Goal: Information Seeking & Learning: Learn about a topic

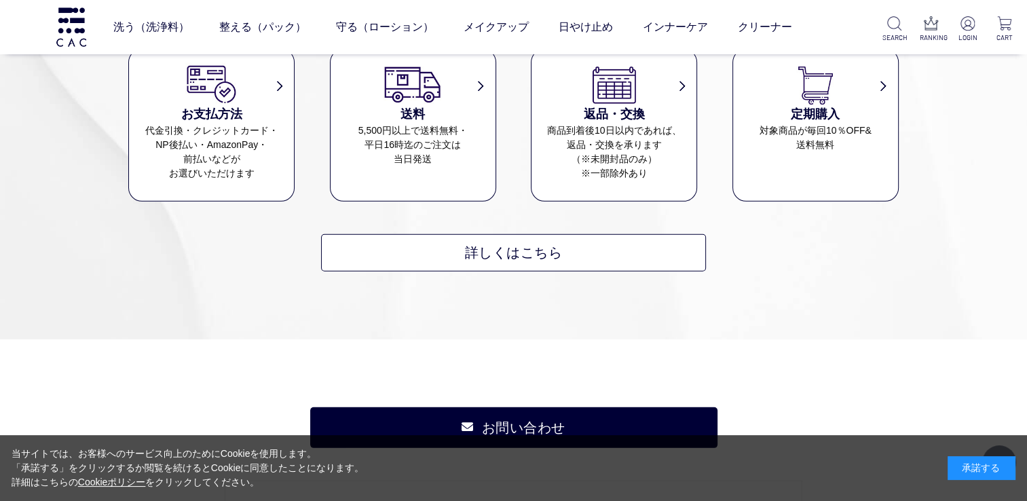
scroll to position [3978, 0]
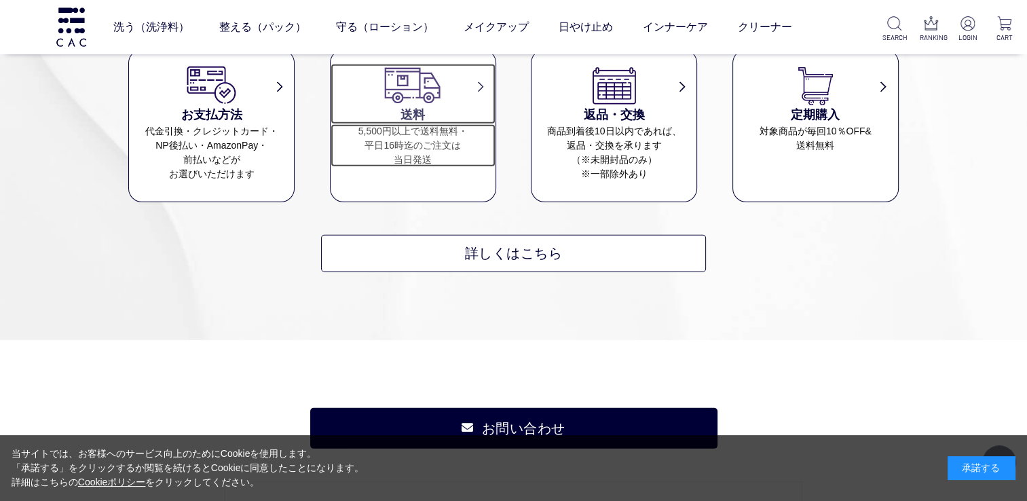
click at [453, 132] on dd "5,500円以上で送料無料・ 平日16時迄のご注文は 当日発送" at bounding box center [413, 145] width 165 height 43
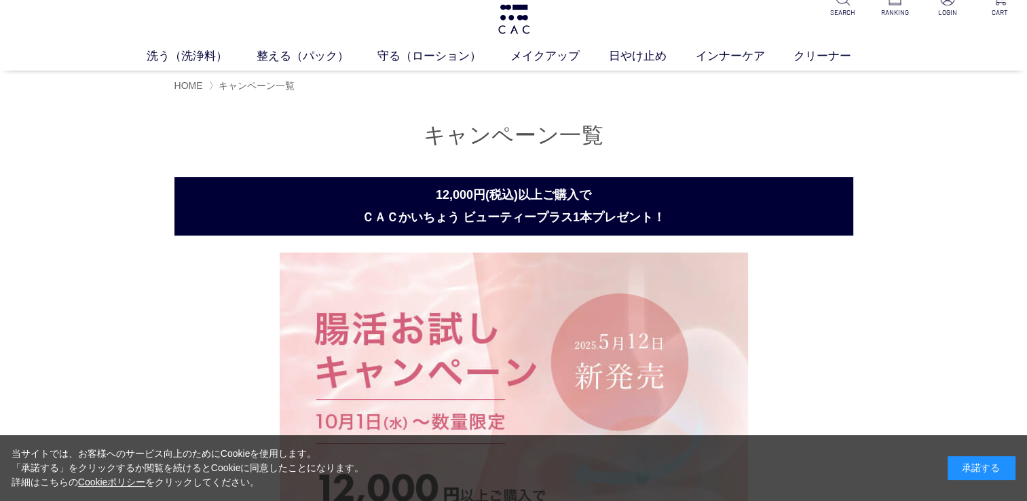
scroll to position [0, 0]
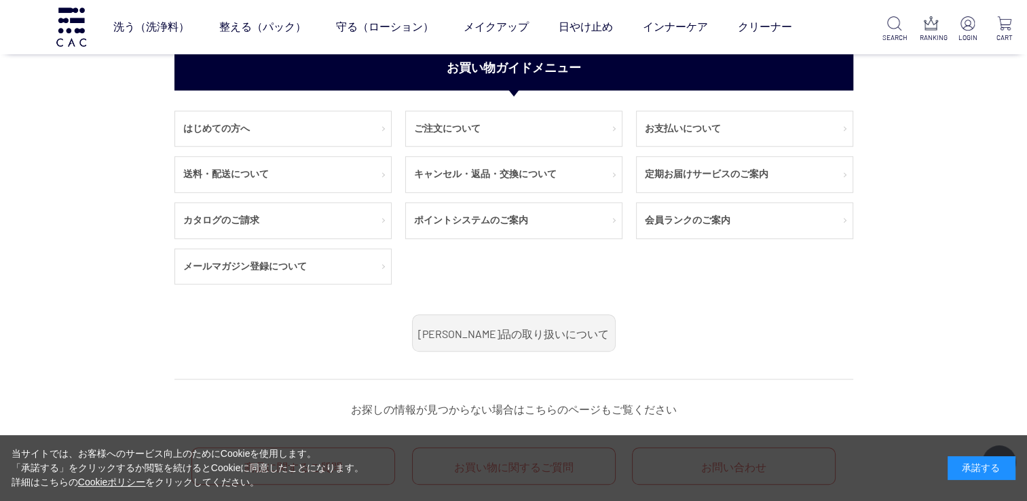
scroll to position [1018, 0]
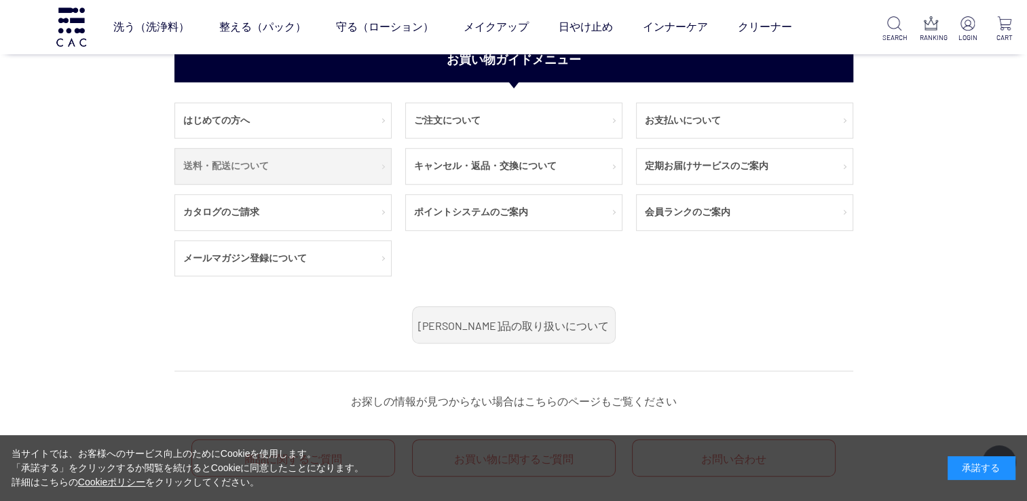
click at [367, 170] on link "送料・配送について" at bounding box center [283, 166] width 216 height 35
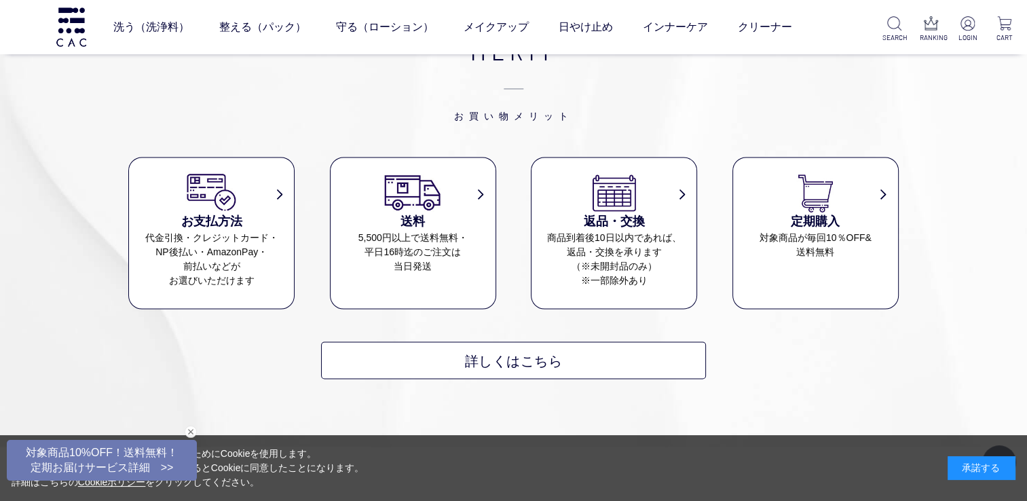
scroll to position [12491, 0]
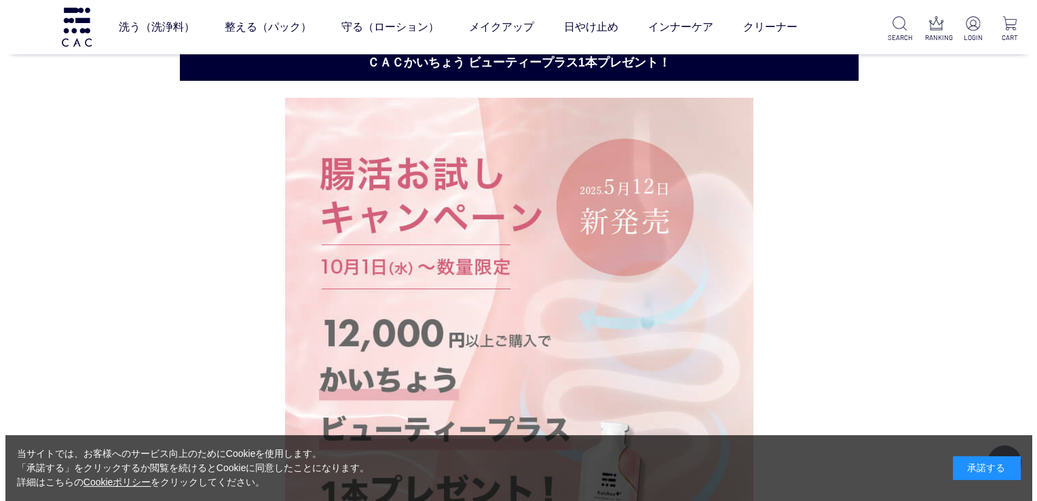
scroll to position [60, 0]
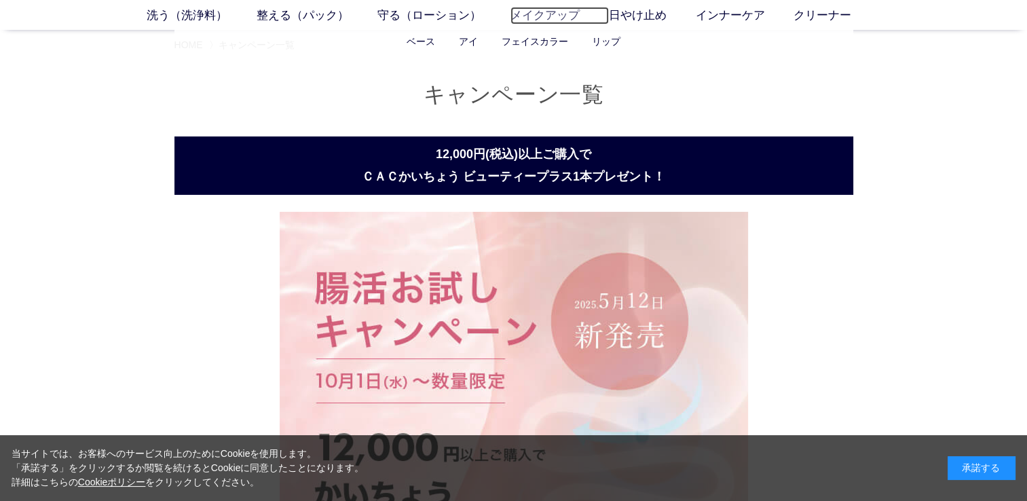
click at [551, 14] on link "メイクアップ" at bounding box center [559, 16] width 98 height 18
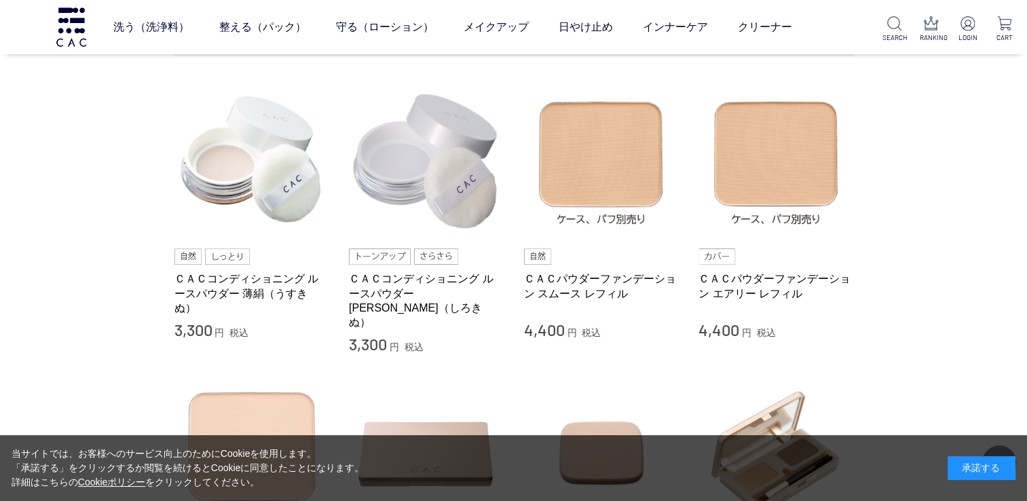
scroll to position [272, 0]
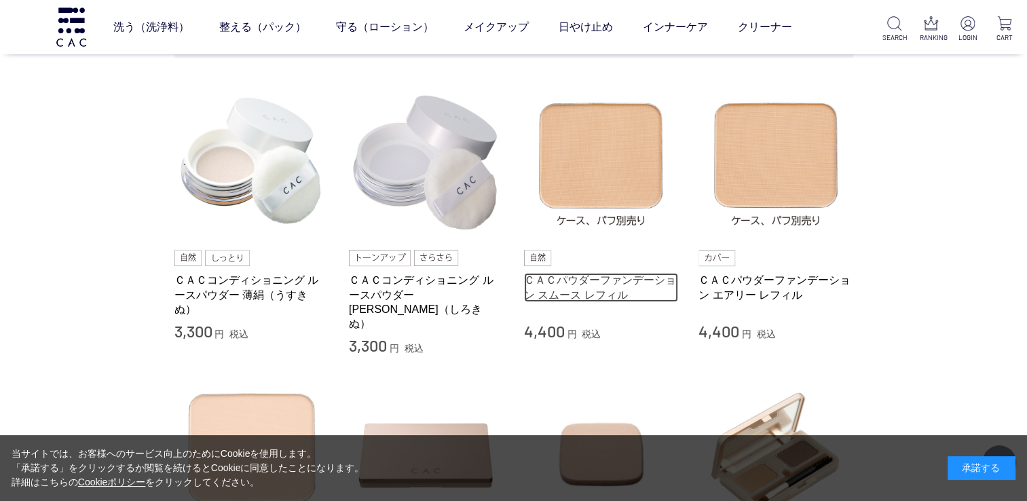
click at [593, 289] on link "ＣＡＣパウダーファンデーション スムース レフィル" at bounding box center [601, 287] width 155 height 29
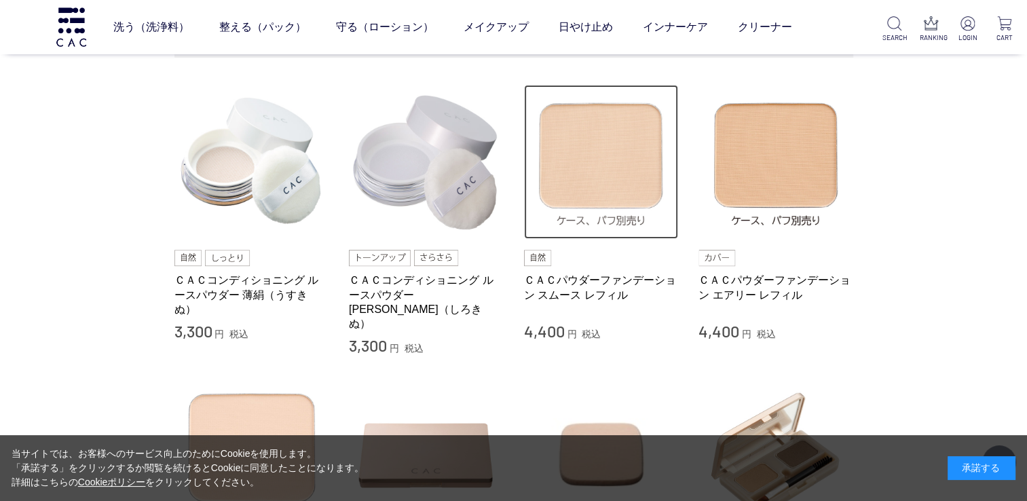
click at [591, 164] on img at bounding box center [601, 162] width 155 height 155
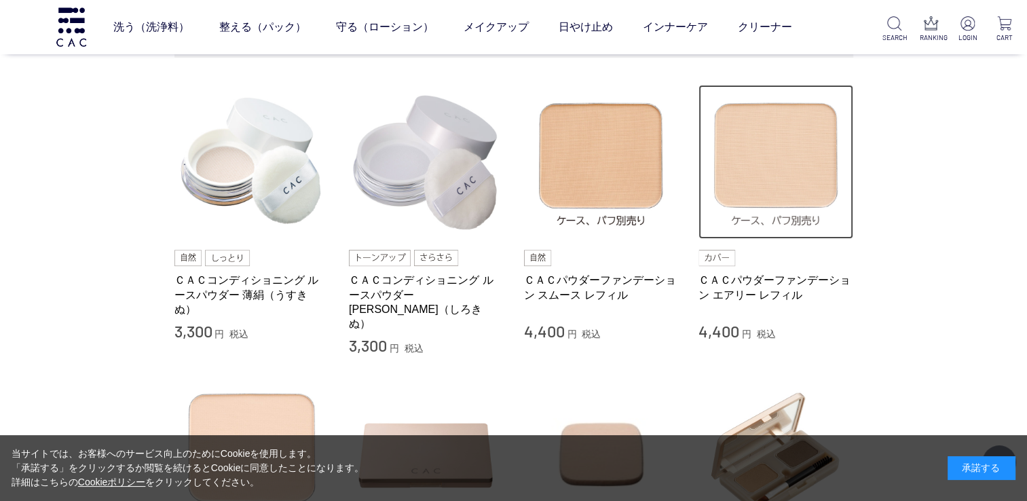
click at [792, 175] on img at bounding box center [776, 162] width 155 height 155
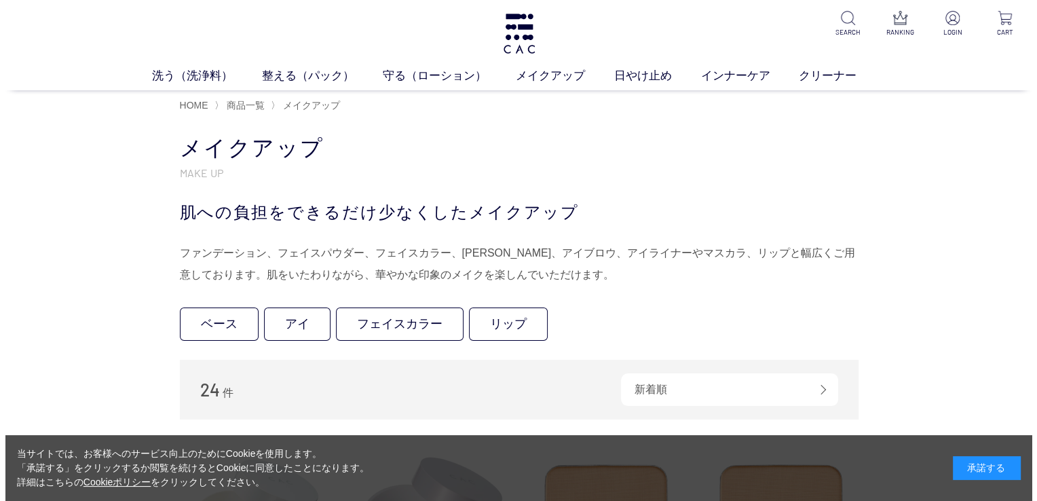
scroll to position [0, 0]
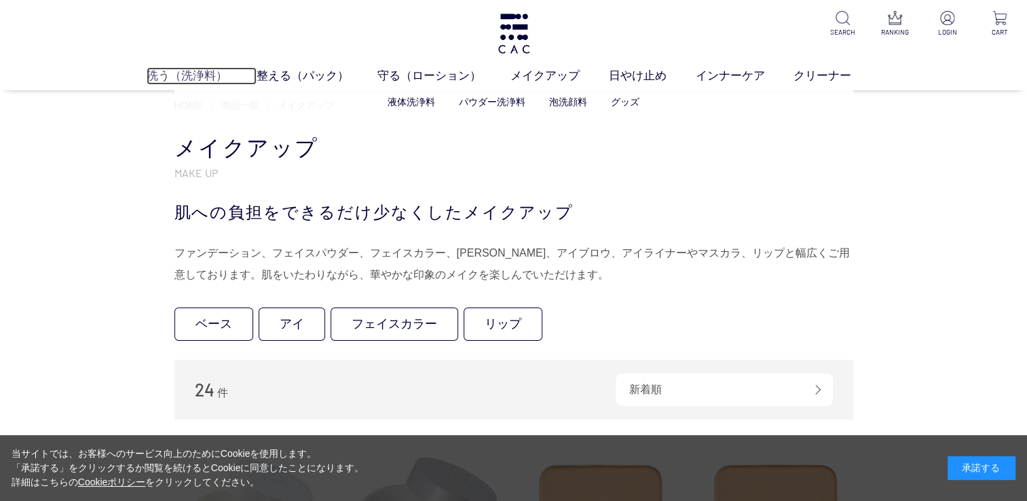
click at [166, 80] on link "洗う（洗浄料）" at bounding box center [202, 76] width 110 height 18
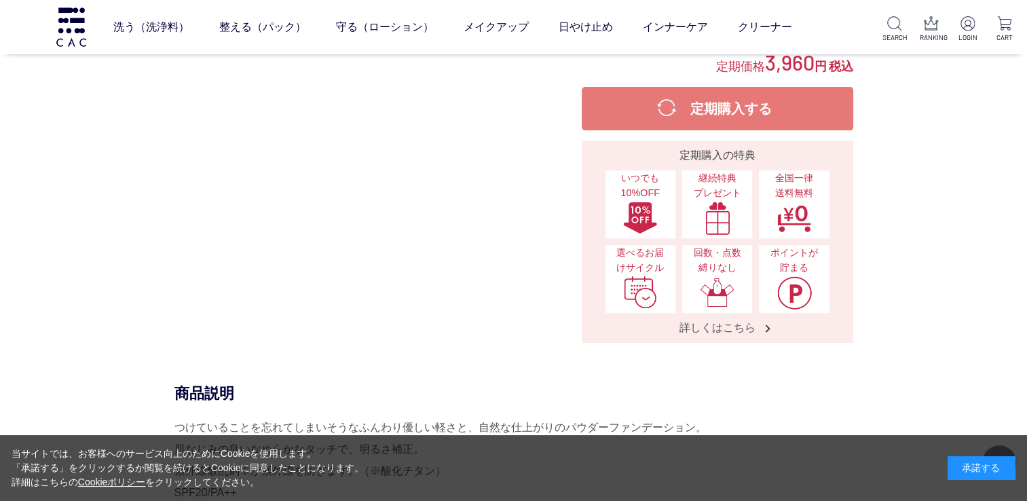
scroll to position [339, 0]
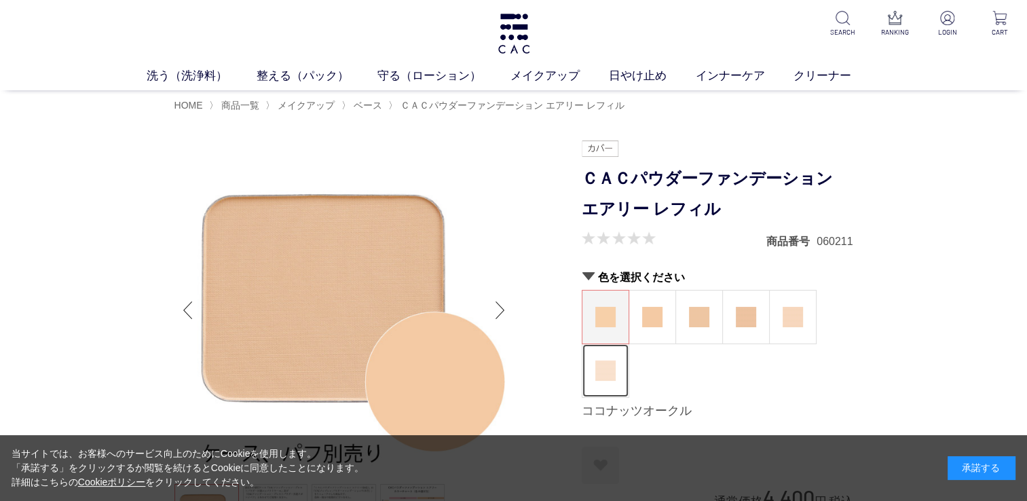
click at [608, 394] on figure at bounding box center [605, 370] width 46 height 53
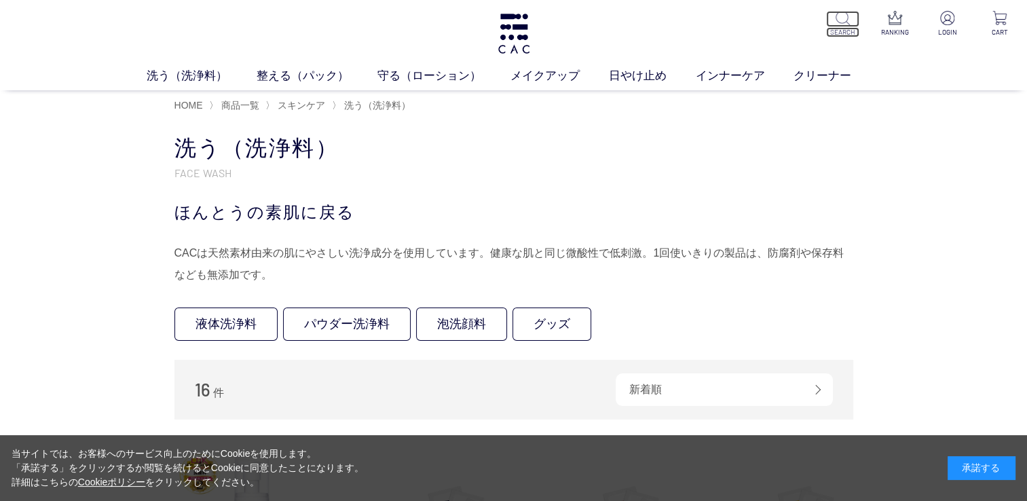
click at [842, 22] on img at bounding box center [843, 18] width 14 height 14
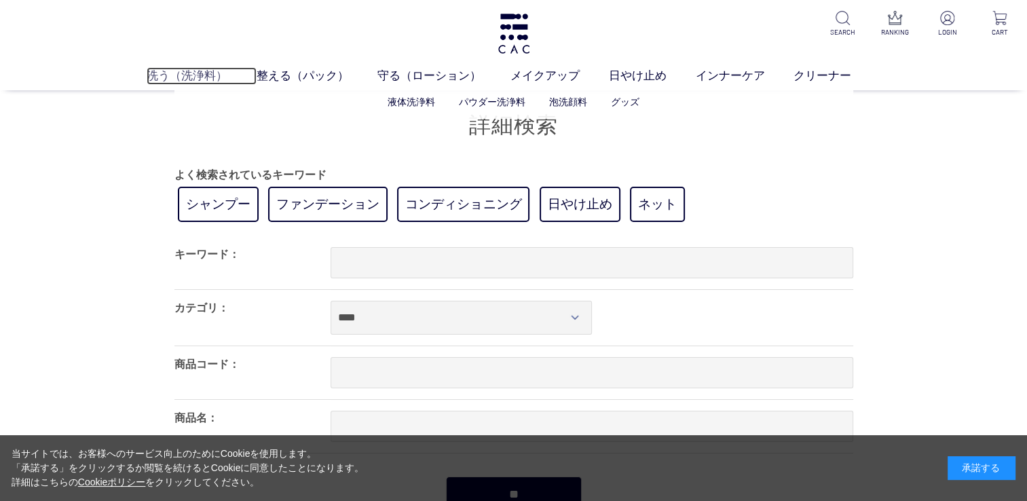
click at [160, 84] on link "洗う（洗浄料）" at bounding box center [202, 76] width 110 height 18
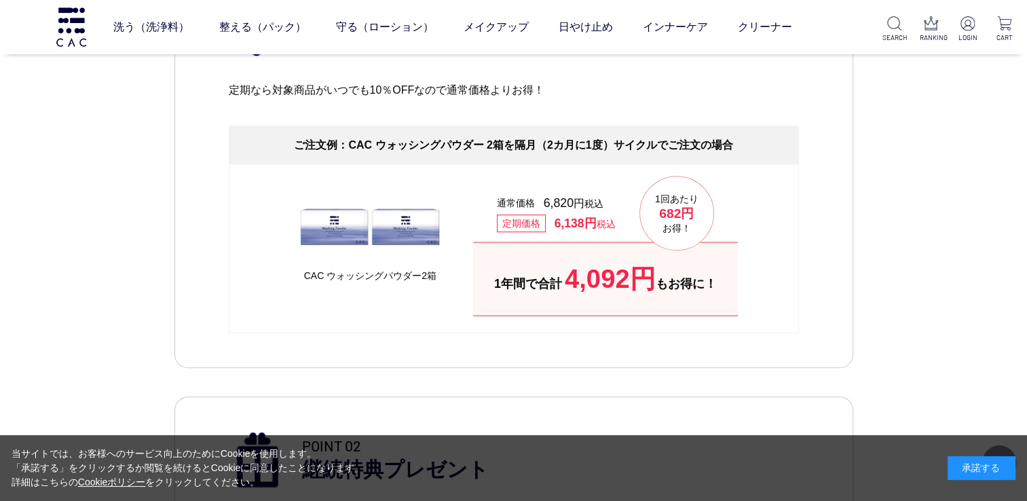
scroll to position [747, 0]
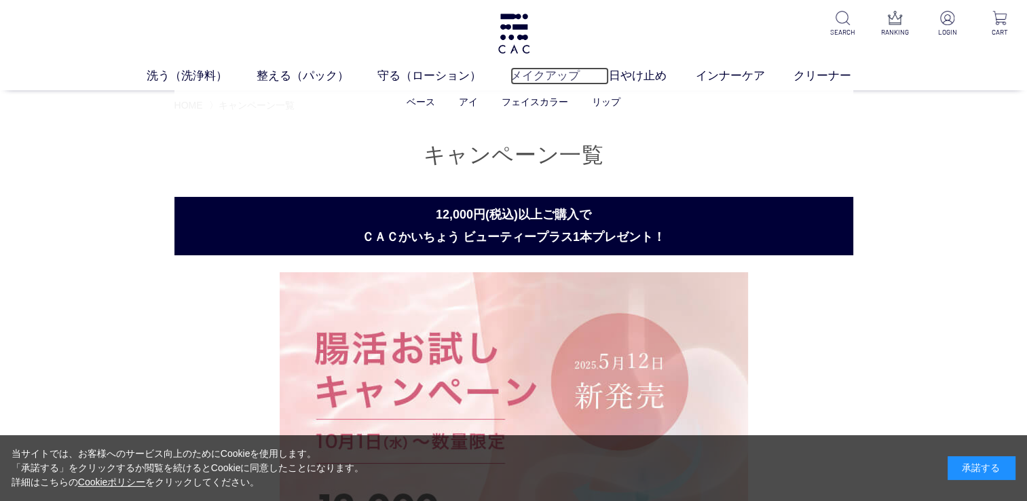
click at [552, 80] on link "メイクアップ" at bounding box center [559, 76] width 98 height 18
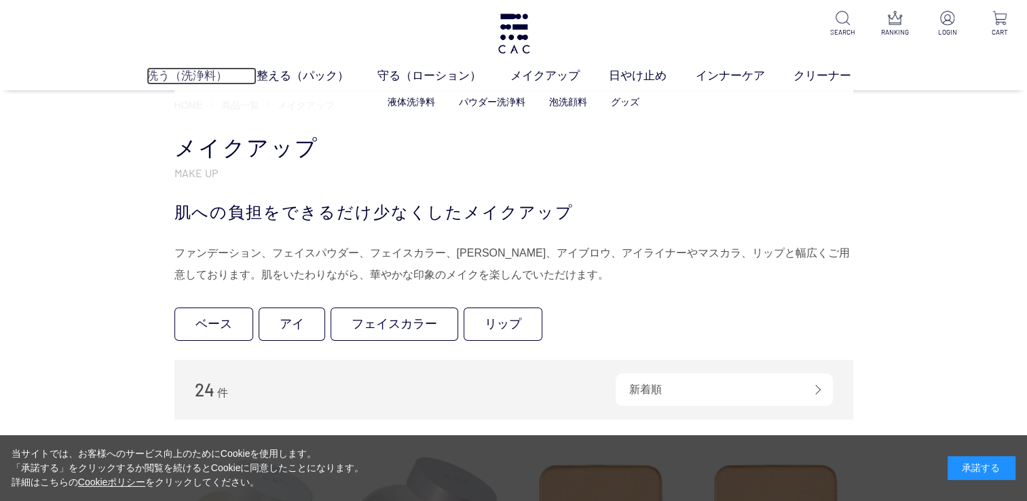
click at [200, 80] on link "洗う（洗浄料）" at bounding box center [202, 76] width 110 height 18
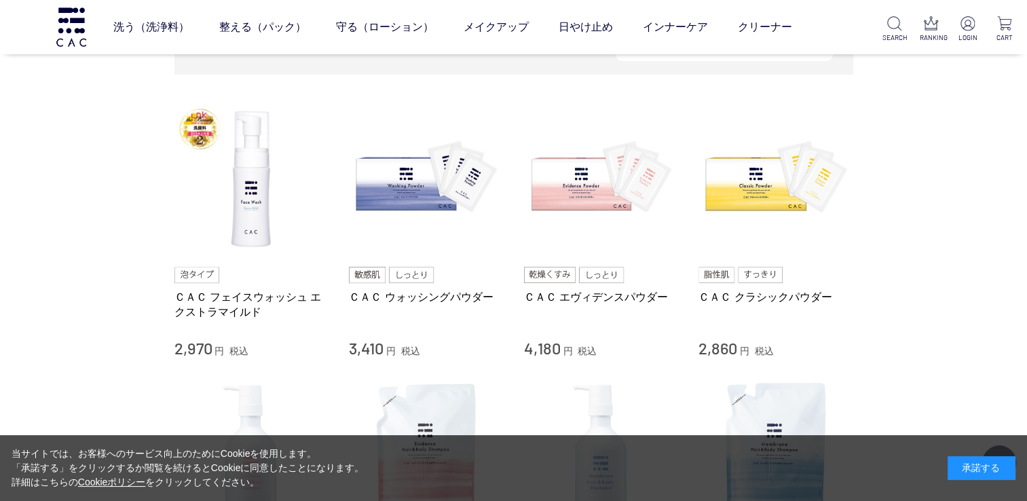
scroll to position [272, 0]
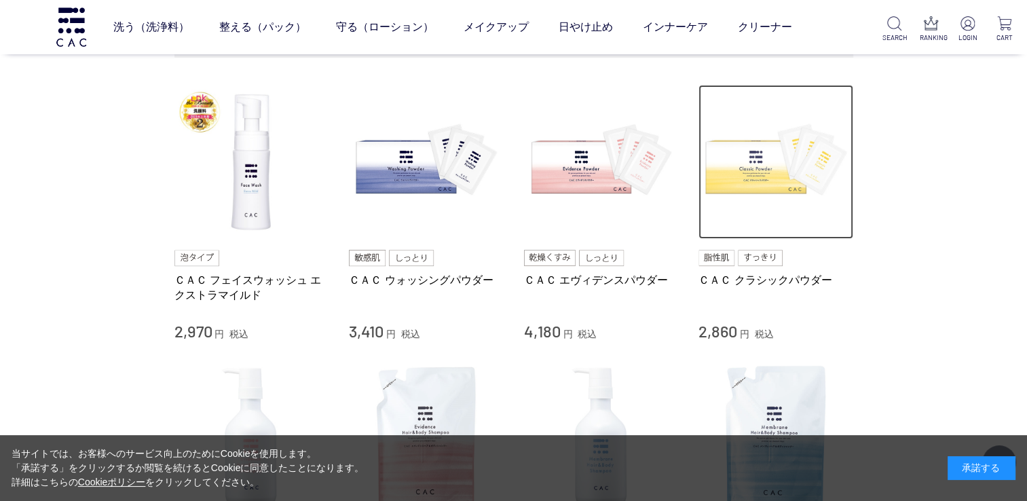
click at [729, 172] on img at bounding box center [776, 162] width 155 height 155
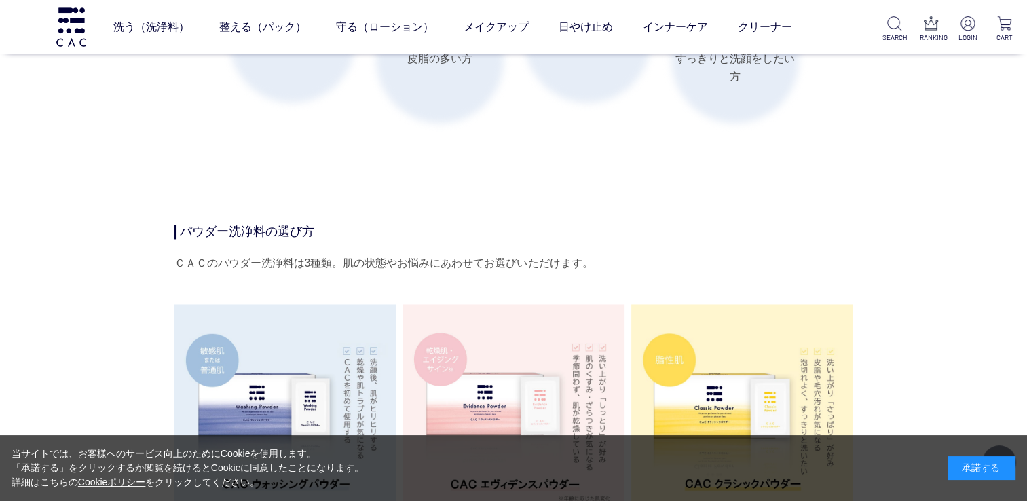
scroll to position [2308, 0]
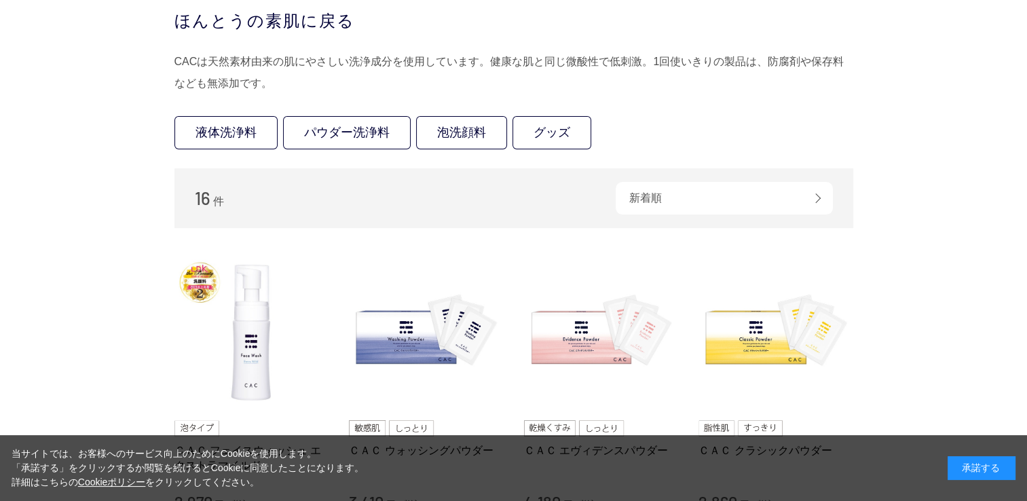
scroll to position [272, 0]
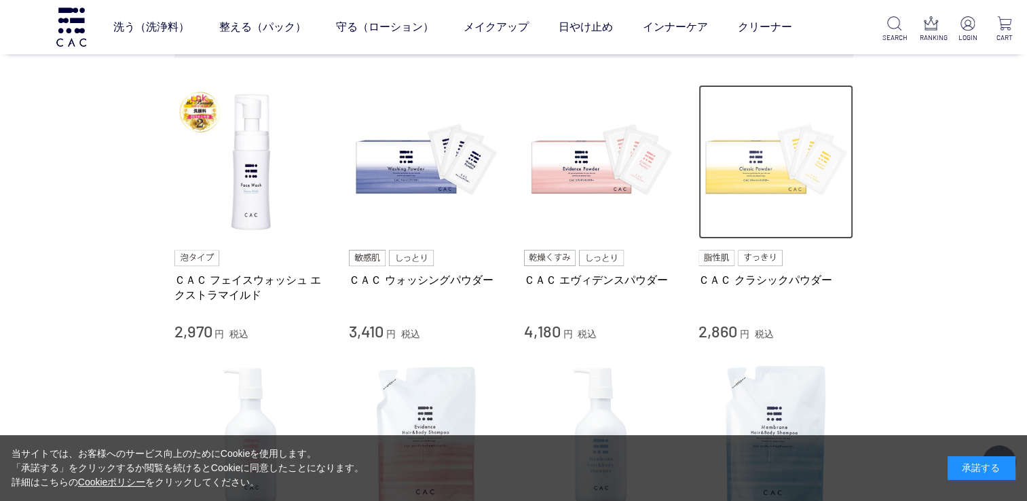
click at [751, 178] on img at bounding box center [776, 162] width 155 height 155
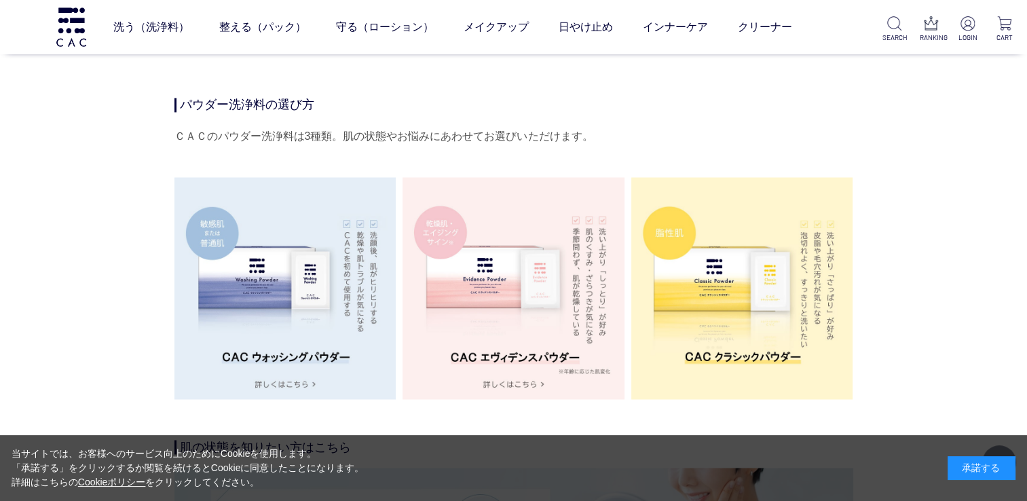
scroll to position [2172, 0]
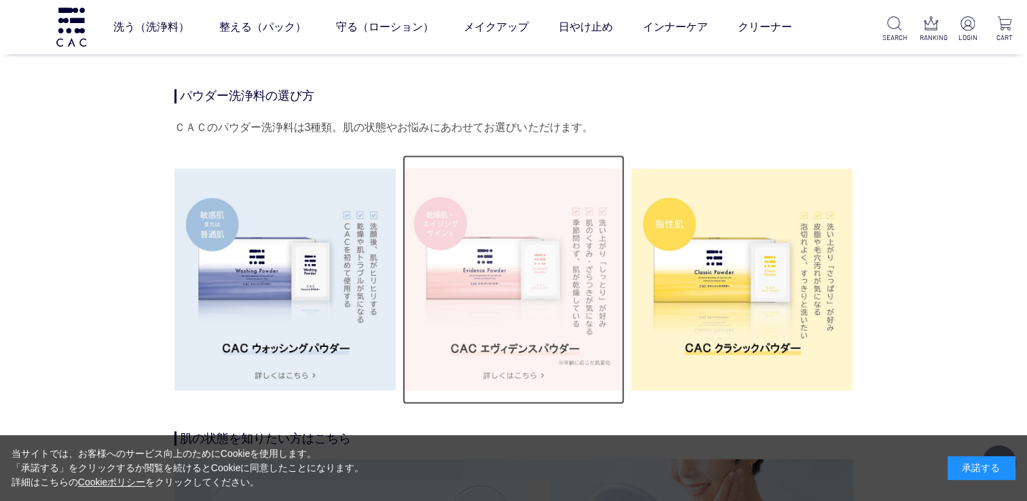
click at [491, 272] on img at bounding box center [514, 279] width 222 height 222
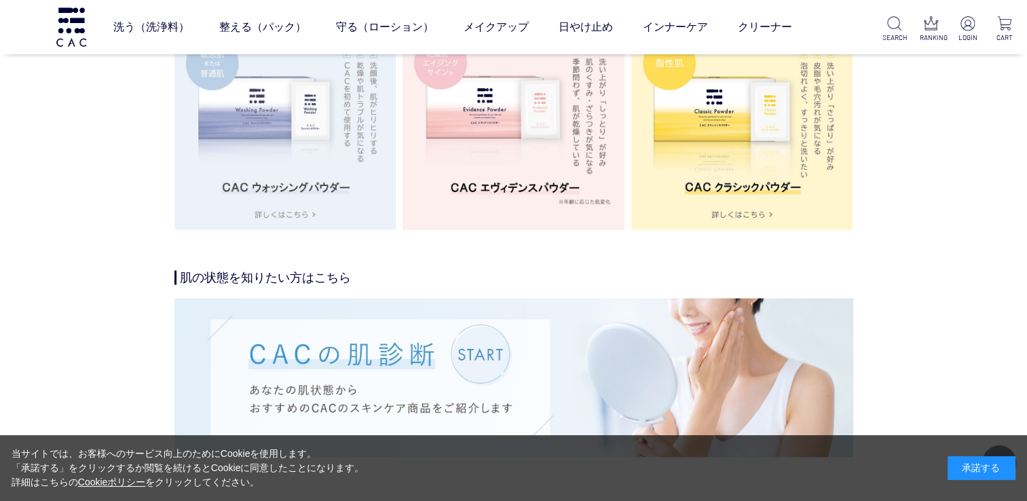
scroll to position [2376, 0]
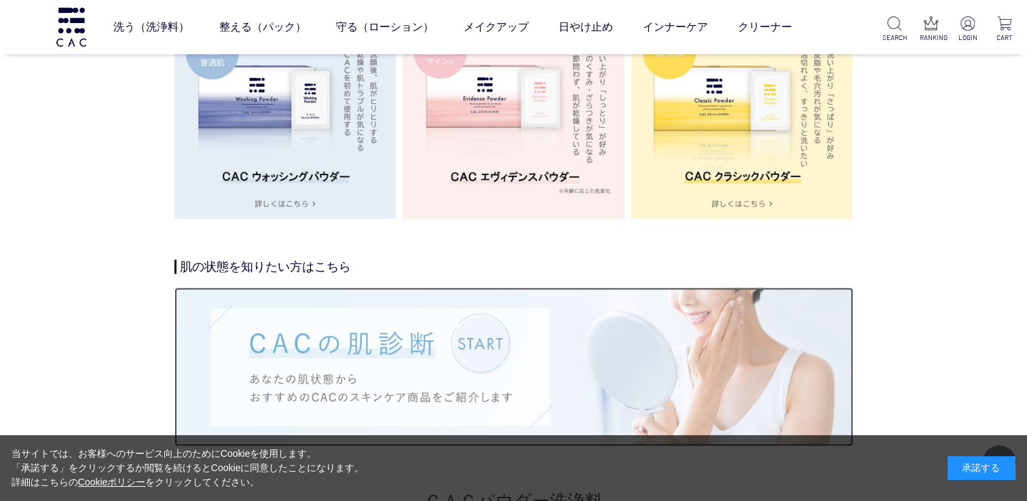
click at [330, 288] on img at bounding box center [513, 366] width 679 height 158
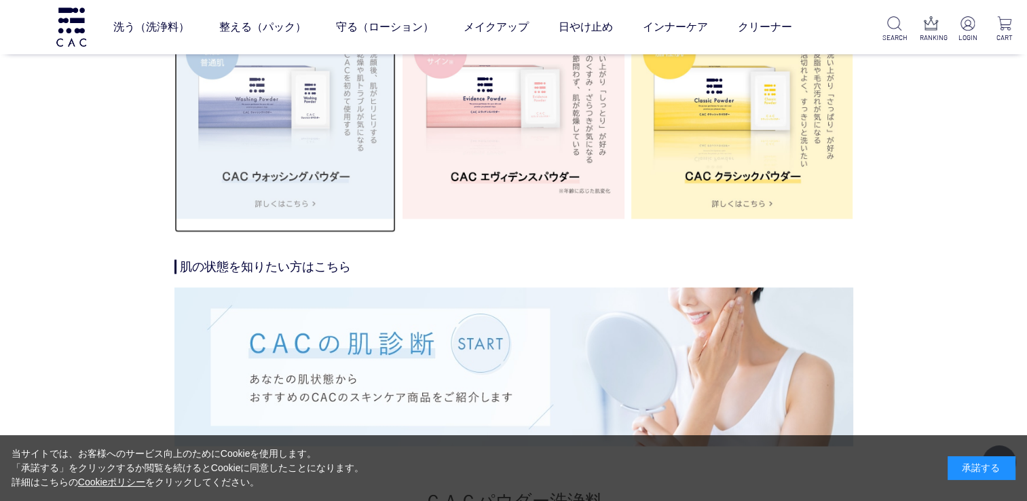
click at [289, 165] on img at bounding box center [285, 108] width 222 height 222
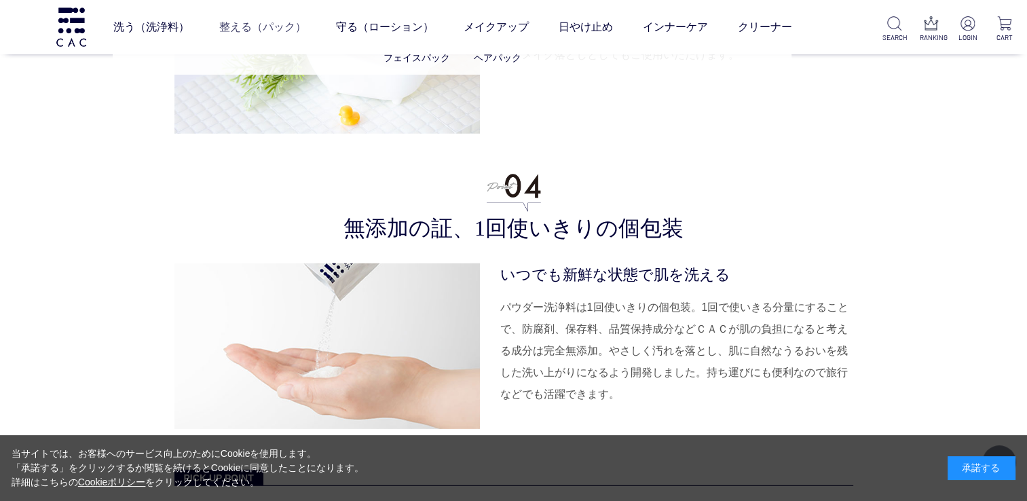
scroll to position [3869, 0]
